Goal: Information Seeking & Learning: Understand process/instructions

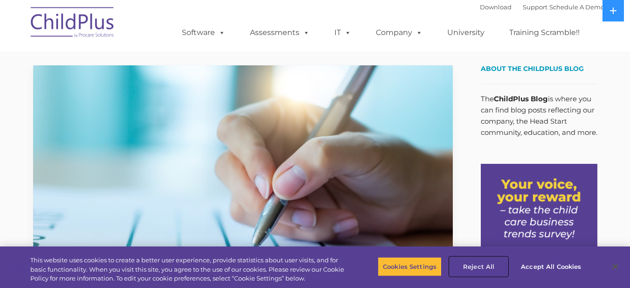
click at [493, 259] on button "Reject All" at bounding box center [479, 267] width 58 height 20
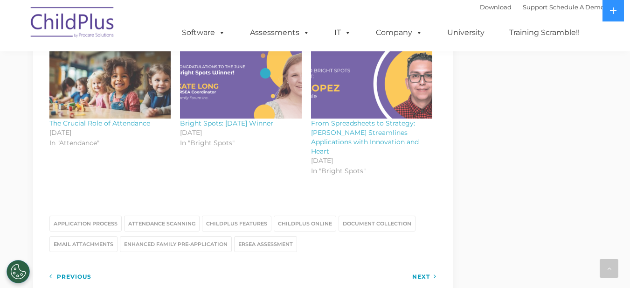
scroll to position [1133, 0]
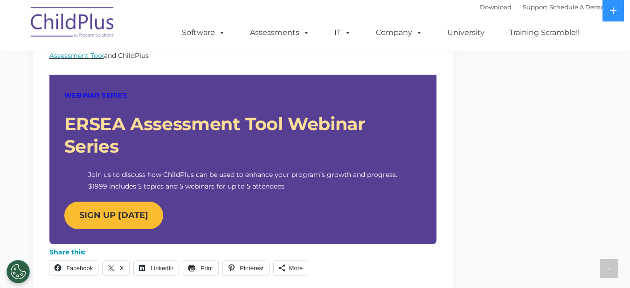
scroll to position [857, 0]
